Goal: Complete application form

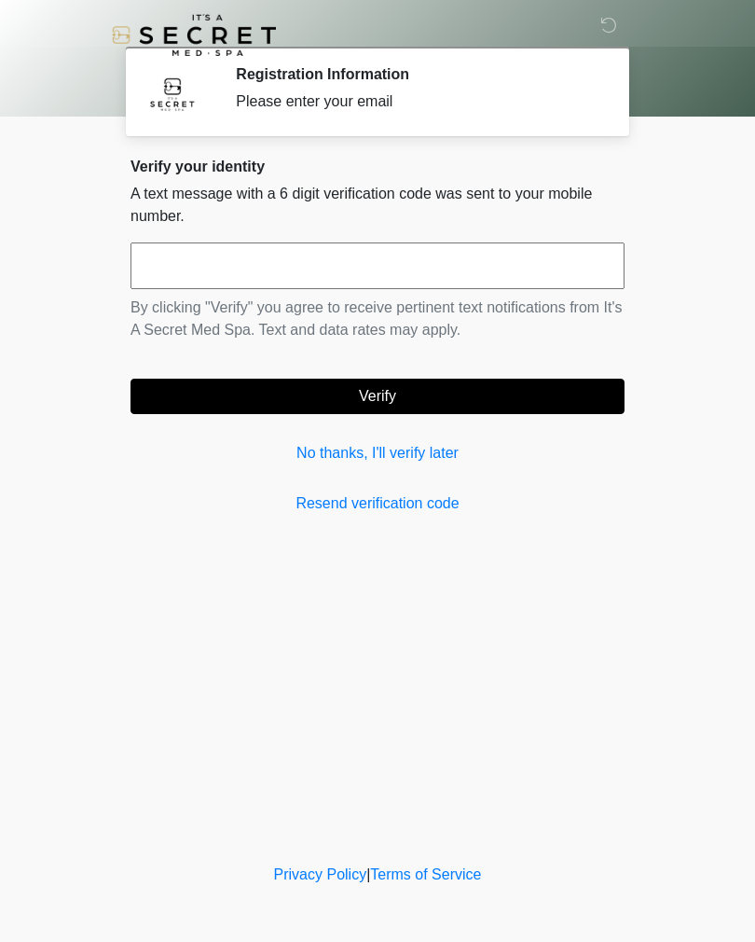
click at [184, 258] on input "text" at bounding box center [378, 265] width 494 height 47
click at [274, 270] on input "text" at bounding box center [378, 265] width 494 height 47
type input "******"
click at [418, 394] on button "Verify" at bounding box center [378, 396] width 494 height 35
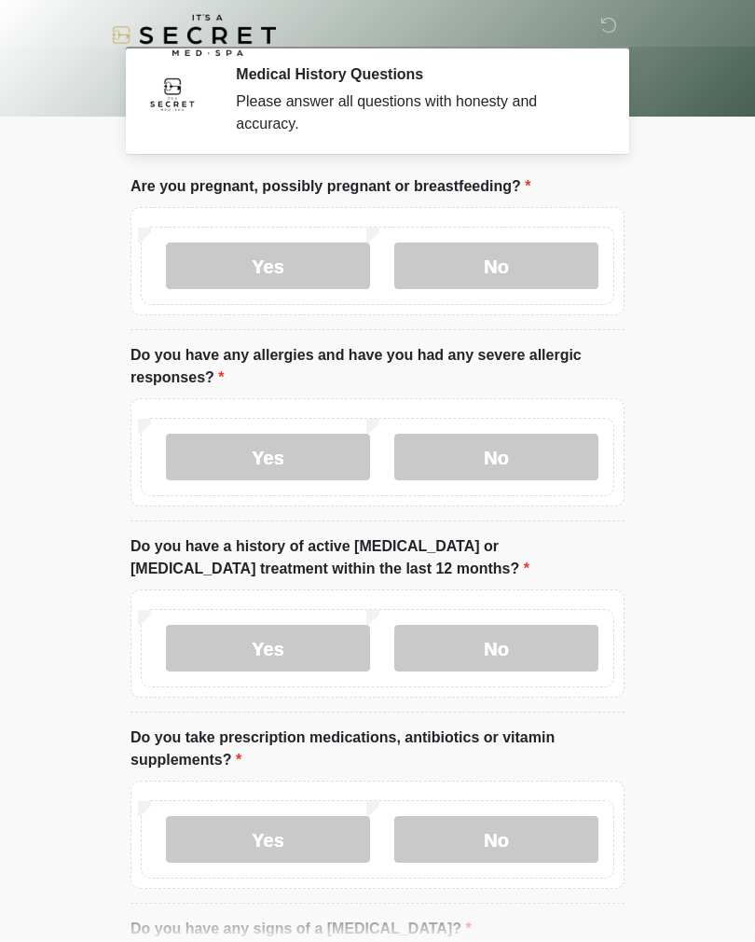
click at [521, 249] on label "No" at bounding box center [497, 265] width 204 height 47
click at [505, 459] on label "No" at bounding box center [497, 457] width 204 height 47
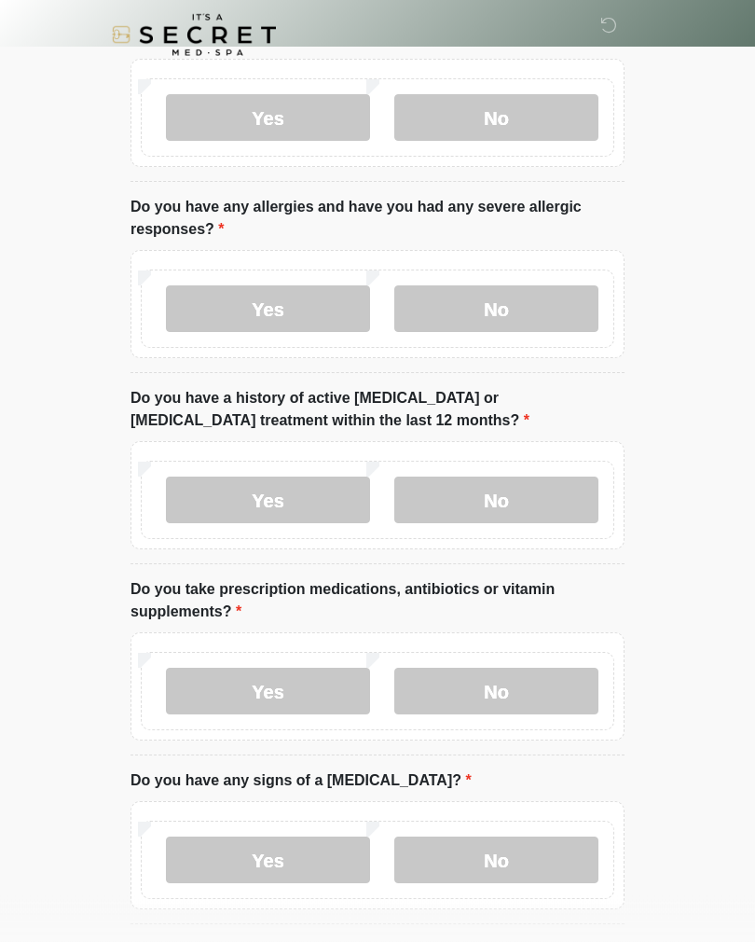
click at [550, 493] on label "No" at bounding box center [497, 501] width 204 height 47
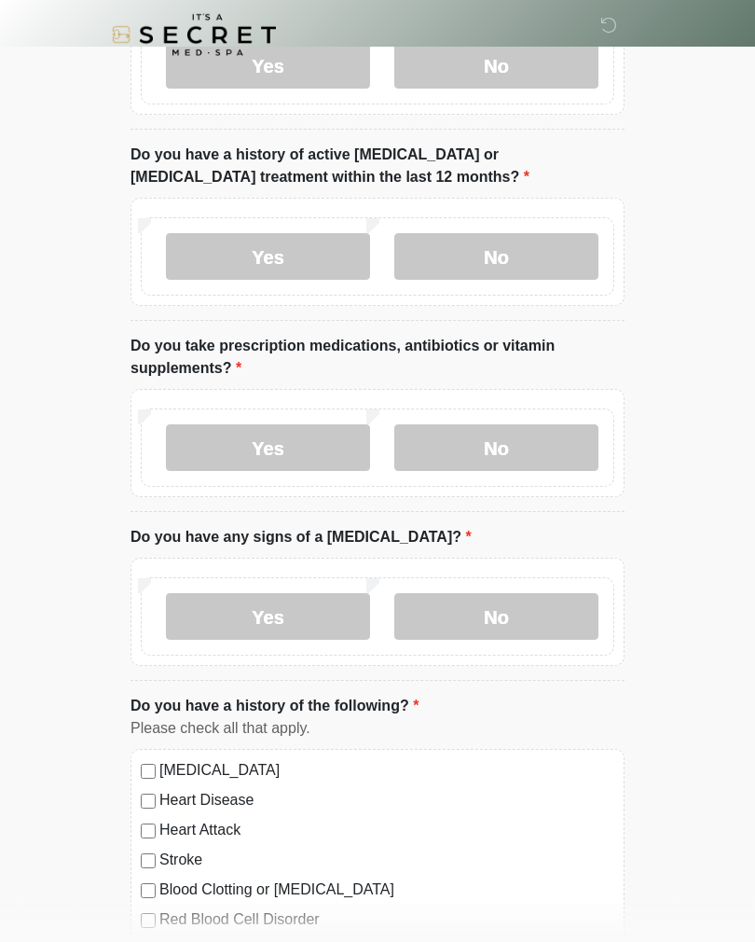
scroll to position [392, 0]
click at [314, 450] on label "Yes" at bounding box center [268, 447] width 204 height 47
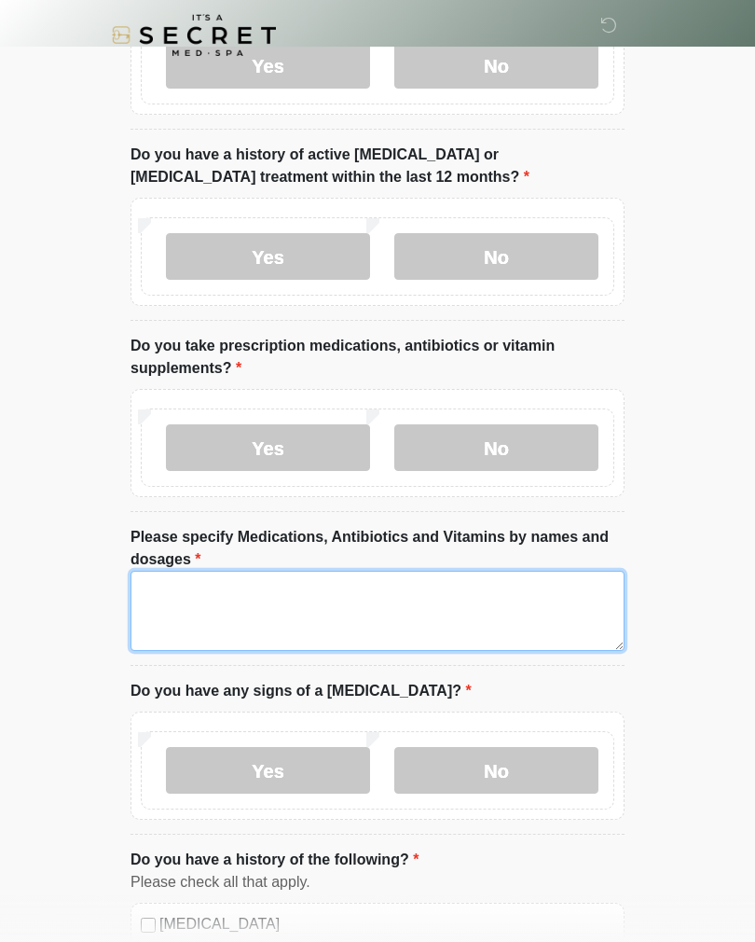
click at [254, 605] on textarea "Please specify Medications, Antibiotics and Vitamins by names and dosages" at bounding box center [378, 611] width 494 height 80
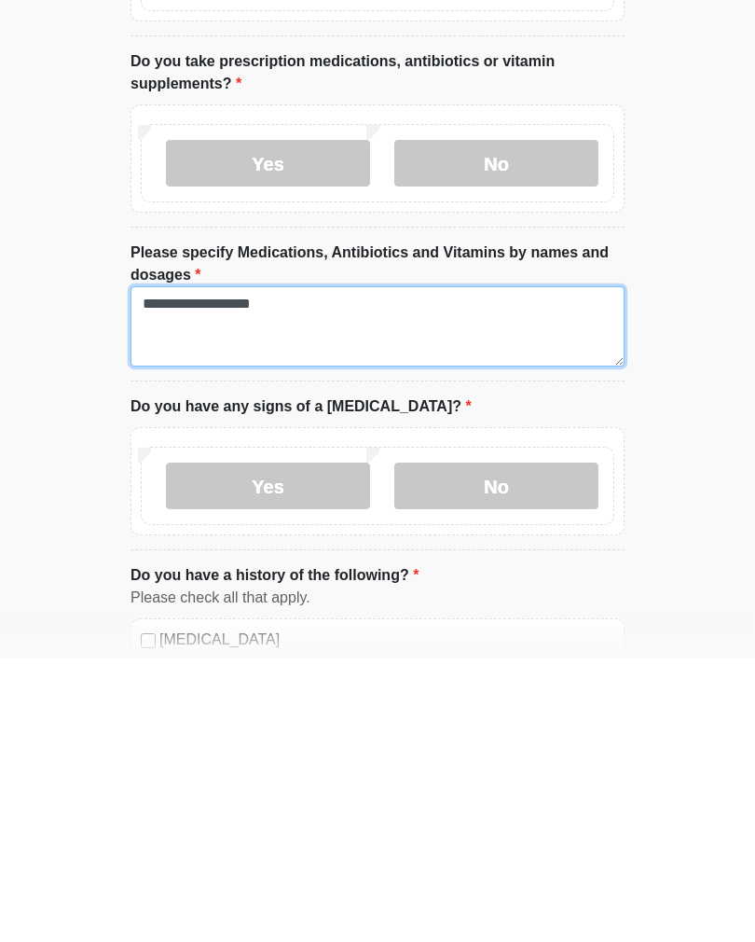
type textarea "**********"
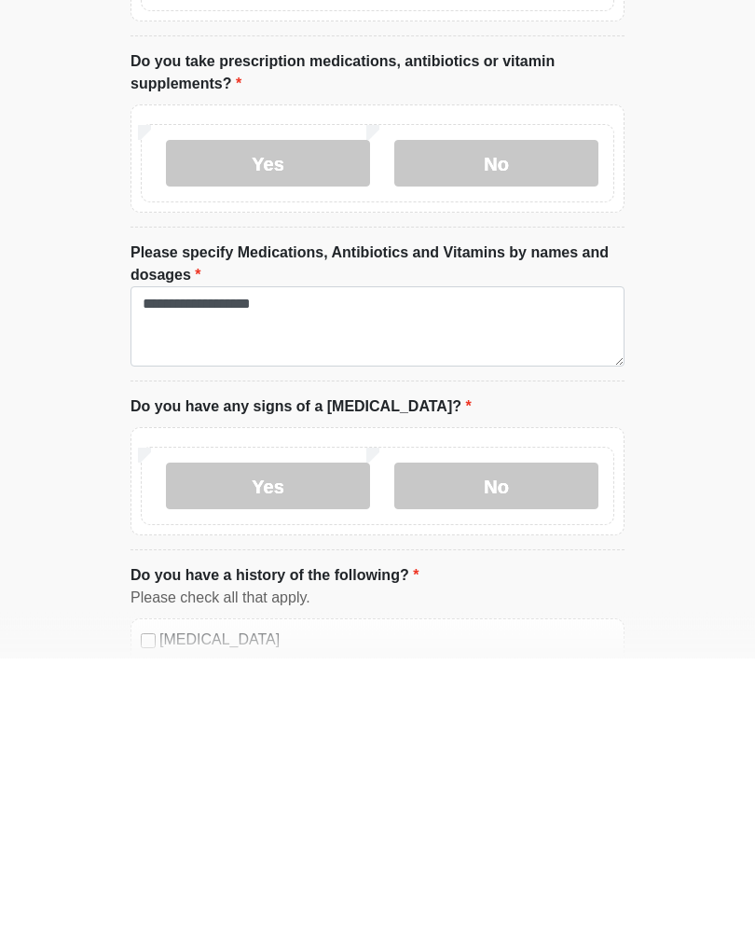
click at [512, 747] on label "No" at bounding box center [497, 770] width 204 height 47
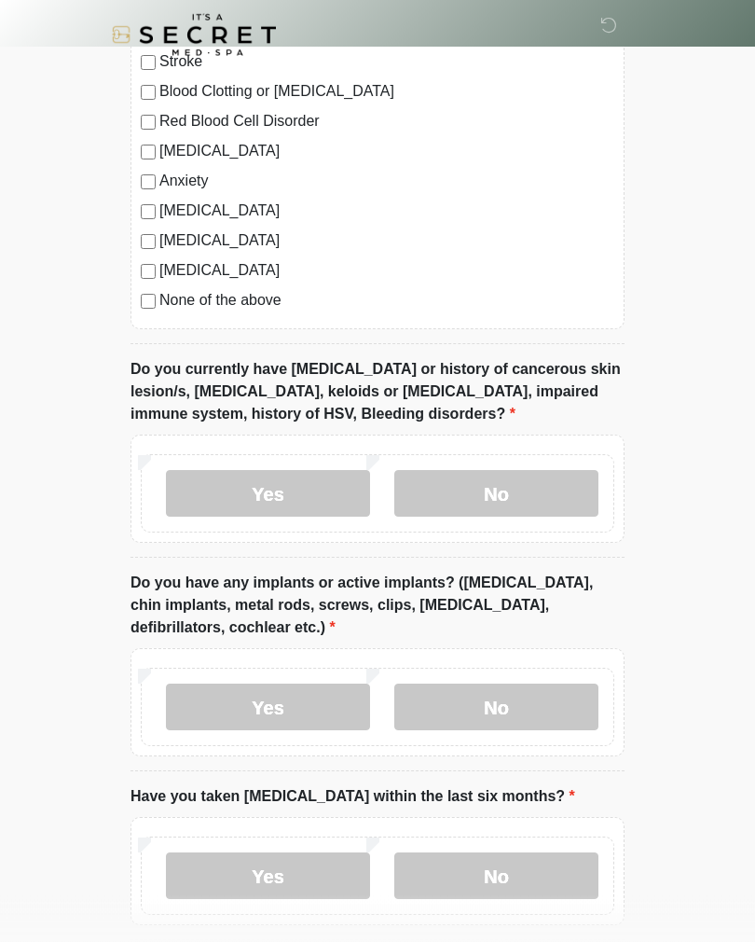
scroll to position [1460, 0]
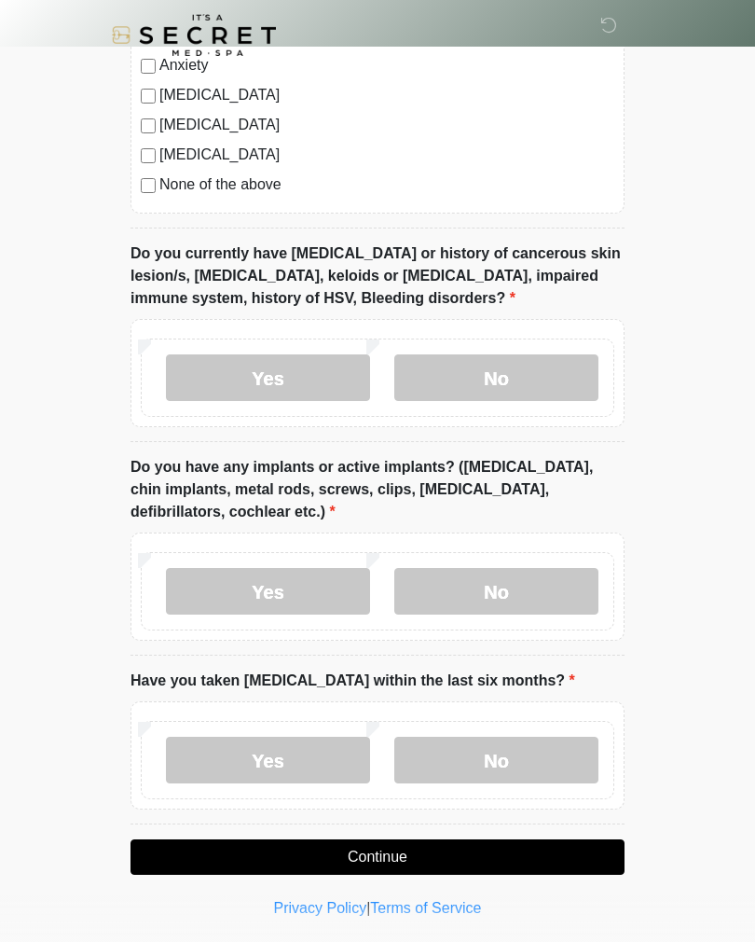
click at [552, 372] on label "No" at bounding box center [497, 377] width 204 height 47
click at [505, 587] on label "No" at bounding box center [497, 591] width 204 height 47
click at [483, 755] on label "No" at bounding box center [497, 760] width 204 height 47
click at [401, 857] on button "Continue" at bounding box center [378, 856] width 494 height 35
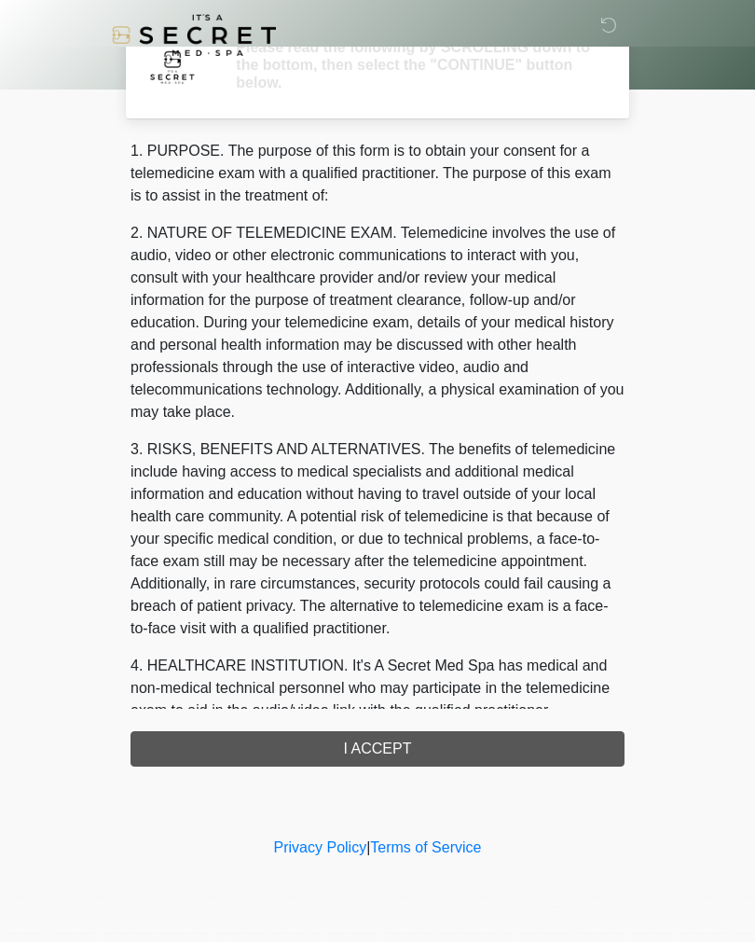
scroll to position [0, 0]
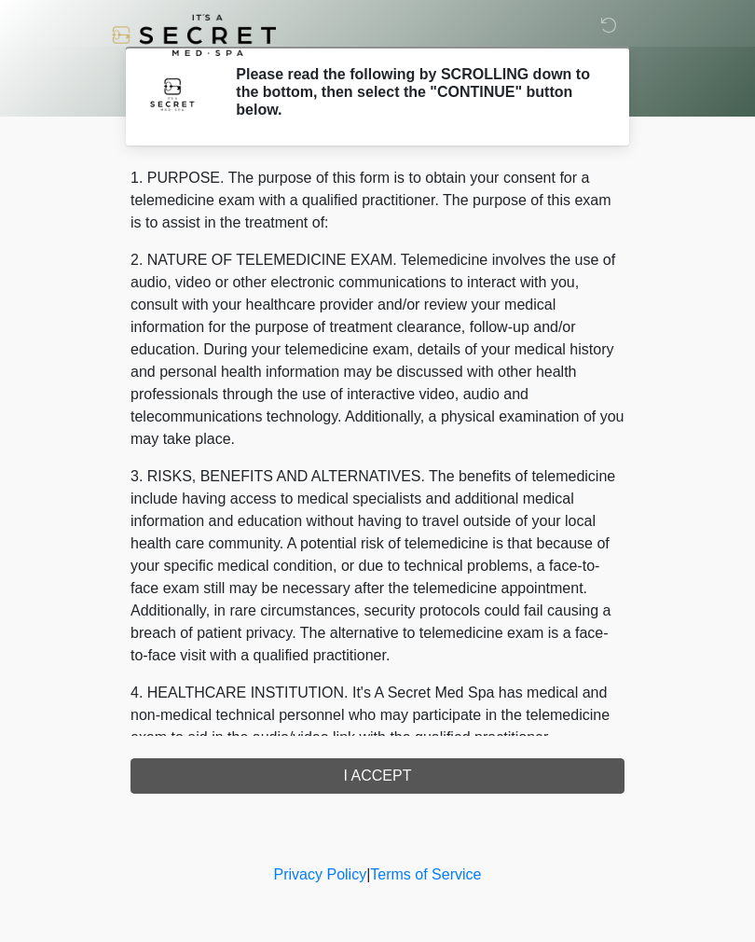
click at [439, 781] on div "1. PURPOSE. The purpose of this form is to obtain your consent for a telemedici…" at bounding box center [378, 480] width 494 height 627
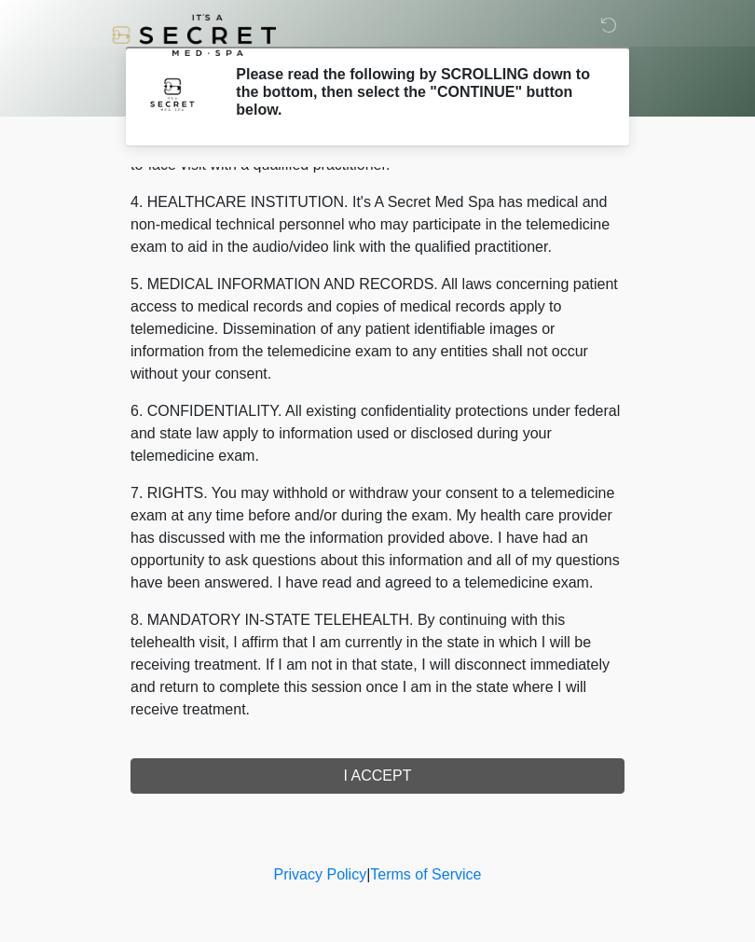
scroll to position [513, 0]
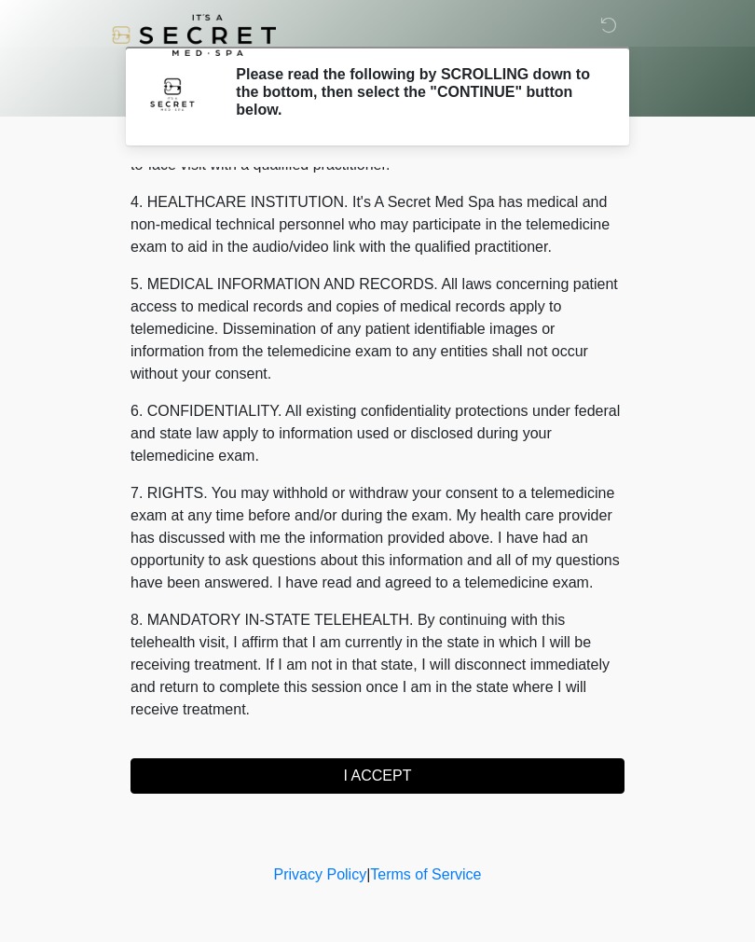
click at [436, 778] on button "I ACCEPT" at bounding box center [378, 775] width 494 height 35
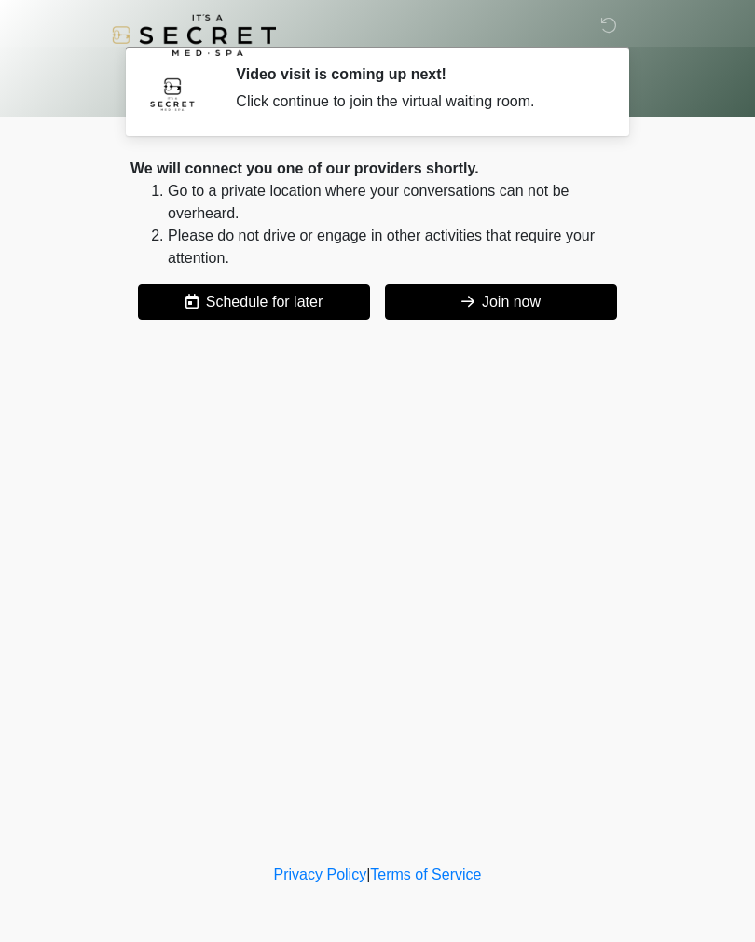
click at [481, 308] on button "Join now" at bounding box center [501, 301] width 232 height 35
